Goal: Information Seeking & Learning: Learn about a topic

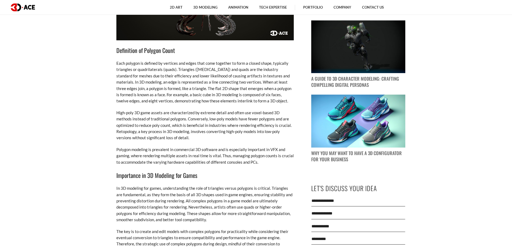
scroll to position [484, 0]
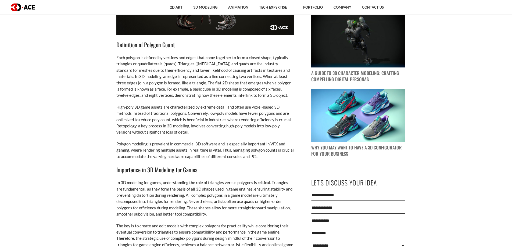
click at [148, 114] on p "High-poly 3D game assets are characterized by extreme detail and often use voxe…" at bounding box center [205, 119] width 178 height 31
drag, startPoint x: 178, startPoint y: 112, endPoint x: 184, endPoint y: 112, distance: 6.7
click at [184, 112] on p "High-poly 3D game assets are characterized by extreme detail and often use voxe…" at bounding box center [205, 119] width 178 height 31
drag, startPoint x: 197, startPoint y: 113, endPoint x: 257, endPoint y: 112, distance: 60.3
click at [257, 112] on p "High-poly 3D game assets are characterized by extreme detail and often use voxe…" at bounding box center [205, 119] width 178 height 31
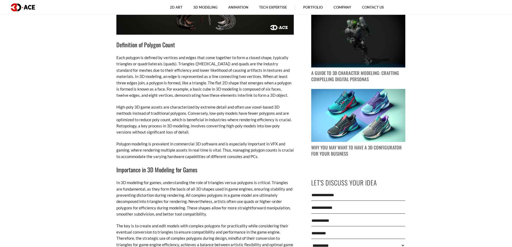
click at [271, 113] on p "High-poly 3D game assets are characterized by extreme detail and often use voxe…" at bounding box center [205, 119] width 178 height 31
drag, startPoint x: 127, startPoint y: 121, endPoint x: 151, endPoint y: 120, distance: 24.0
click at [147, 120] on p "High-poly 3D game assets are characterized by extreme detail and often use voxe…" at bounding box center [205, 119] width 178 height 31
drag, startPoint x: 157, startPoint y: 119, endPoint x: 206, endPoint y: 119, distance: 49.2
click at [206, 119] on p "High-poly 3D game assets are characterized by extreme detail and often use voxe…" at bounding box center [205, 119] width 178 height 31
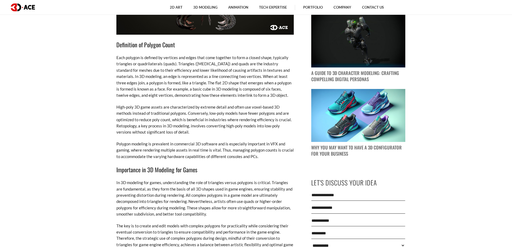
click at [217, 111] on p "High-poly 3D game assets are characterized by extreme detail and often use voxe…" at bounding box center [205, 119] width 178 height 31
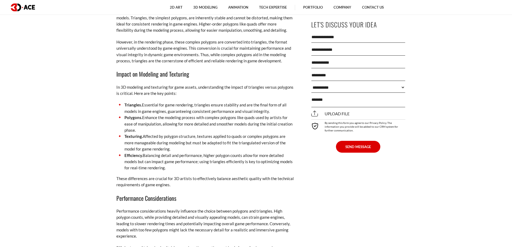
scroll to position [807, 0]
click at [261, 107] on li "Triangles. Essential for game rendering, triangles ensure stability and are the…" at bounding box center [205, 108] width 178 height 13
drag, startPoint x: 143, startPoint y: 112, endPoint x: 166, endPoint y: 110, distance: 22.9
click at [160, 111] on li "Triangles. Essential for game rendering, triangles ensure stability and are the…" at bounding box center [205, 108] width 178 height 13
drag, startPoint x: 173, startPoint y: 111, endPoint x: 226, endPoint y: 111, distance: 53.8
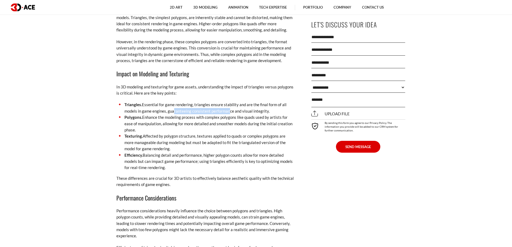
click at [226, 111] on li "Triangles. Essential for game rendering, triangles ensure stability and are the…" at bounding box center [205, 108] width 178 height 13
click at [252, 113] on li "Triangles. Essential for game rendering, triangles ensure stability and are the…" at bounding box center [205, 108] width 178 height 13
drag, startPoint x: 153, startPoint y: 118, endPoint x: 192, endPoint y: 118, distance: 39.0
click at [192, 118] on li "Polygons. Enhance the modeling process with complex polygons like quads used by…" at bounding box center [205, 123] width 178 height 19
click at [201, 118] on li "Polygons. Enhance the modeling process with complex polygons like quads used by…" at bounding box center [205, 123] width 178 height 19
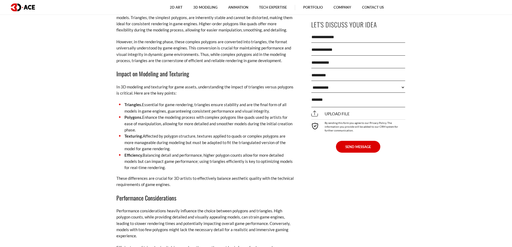
drag, startPoint x: 134, startPoint y: 135, endPoint x: 140, endPoint y: 136, distance: 5.9
click at [135, 135] on strong "Texturing." at bounding box center [134, 136] width 18 height 5
drag, startPoint x: 155, startPoint y: 136, endPoint x: 192, endPoint y: 136, distance: 36.9
click at [192, 136] on li "Texturing. Affected by polygon structure, textures applied to quads or complex …" at bounding box center [205, 142] width 178 height 19
drag, startPoint x: 208, startPoint y: 136, endPoint x: 238, endPoint y: 136, distance: 29.3
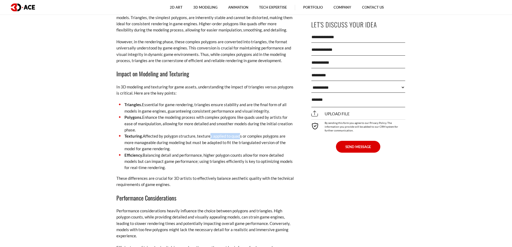
click at [238, 136] on li "Texturing. Affected by polygon structure, textures applied to quads or complex …" at bounding box center [205, 142] width 178 height 19
drag, startPoint x: 147, startPoint y: 143, endPoint x: 189, endPoint y: 141, distance: 42.5
click at [187, 141] on li "Texturing. Affected by polygon structure, textures applied to quads or complex …" at bounding box center [205, 142] width 178 height 19
drag, startPoint x: 199, startPoint y: 141, endPoint x: 248, endPoint y: 142, distance: 49.2
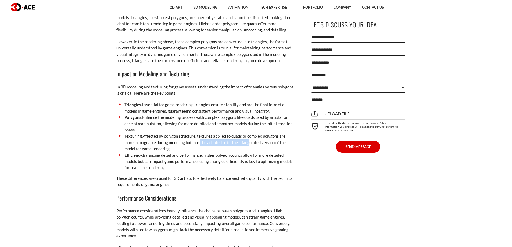
click at [248, 142] on li "Texturing. Affected by polygon structure, textures applied to quads or complex …" at bounding box center [205, 142] width 178 height 19
click at [182, 139] on li "Texturing. Affected by polygon structure, textures applied to quads or complex …" at bounding box center [205, 142] width 178 height 19
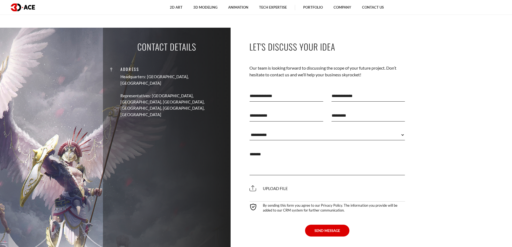
scroll to position [3766, 0]
